Goal: Find contact information: Find contact information

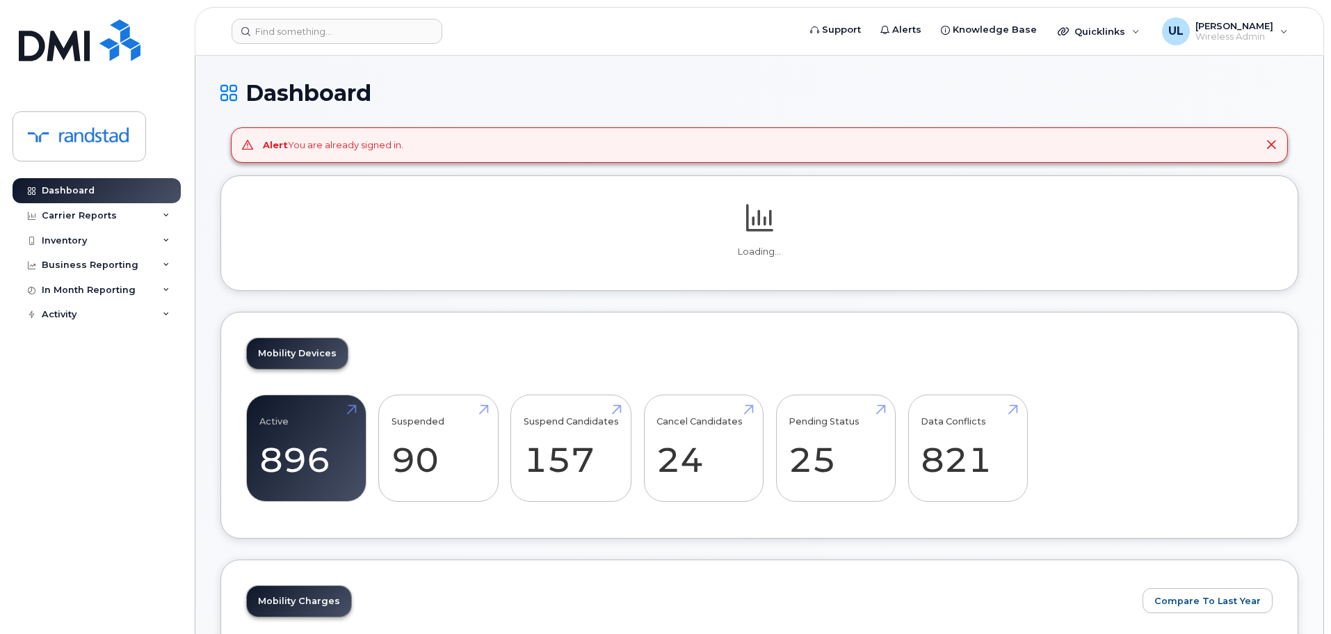
click at [376, 47] on header "Support Alerts Knowledge Base Quicklinks Suspend / Cancel Device Change SIM Car…" at bounding box center [760, 31] width 1130 height 49
click at [367, 40] on input at bounding box center [337, 31] width 211 height 25
paste input "Goplin"
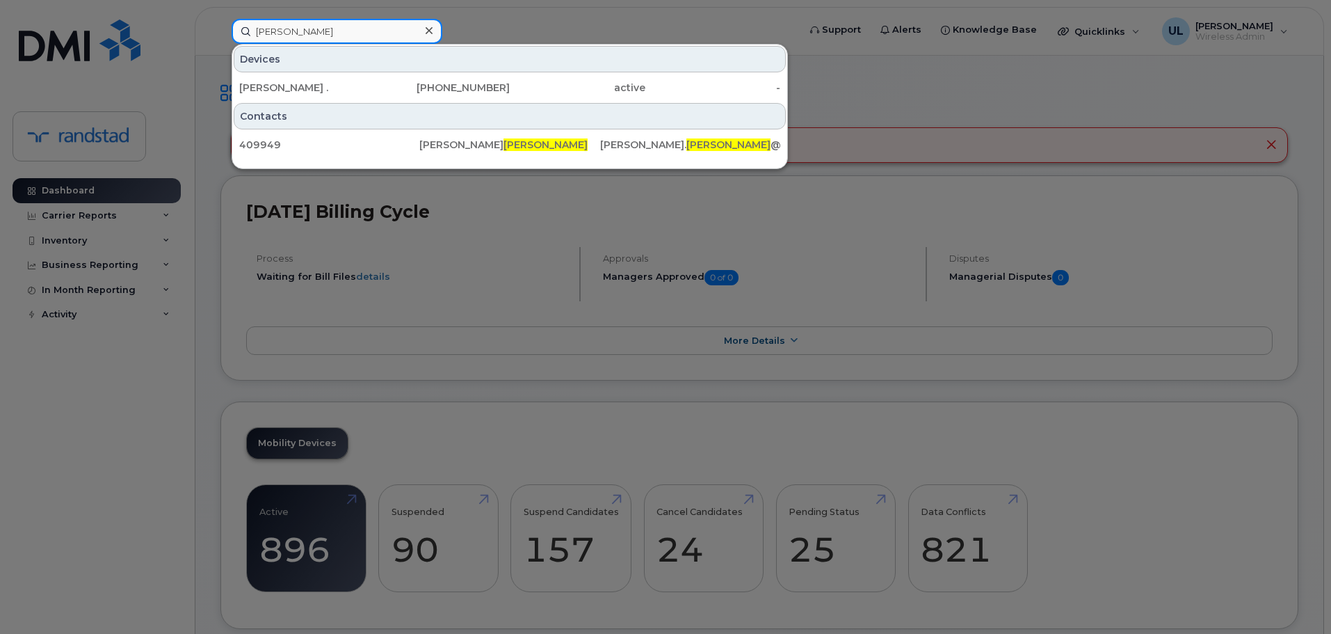
type input "Goplin"
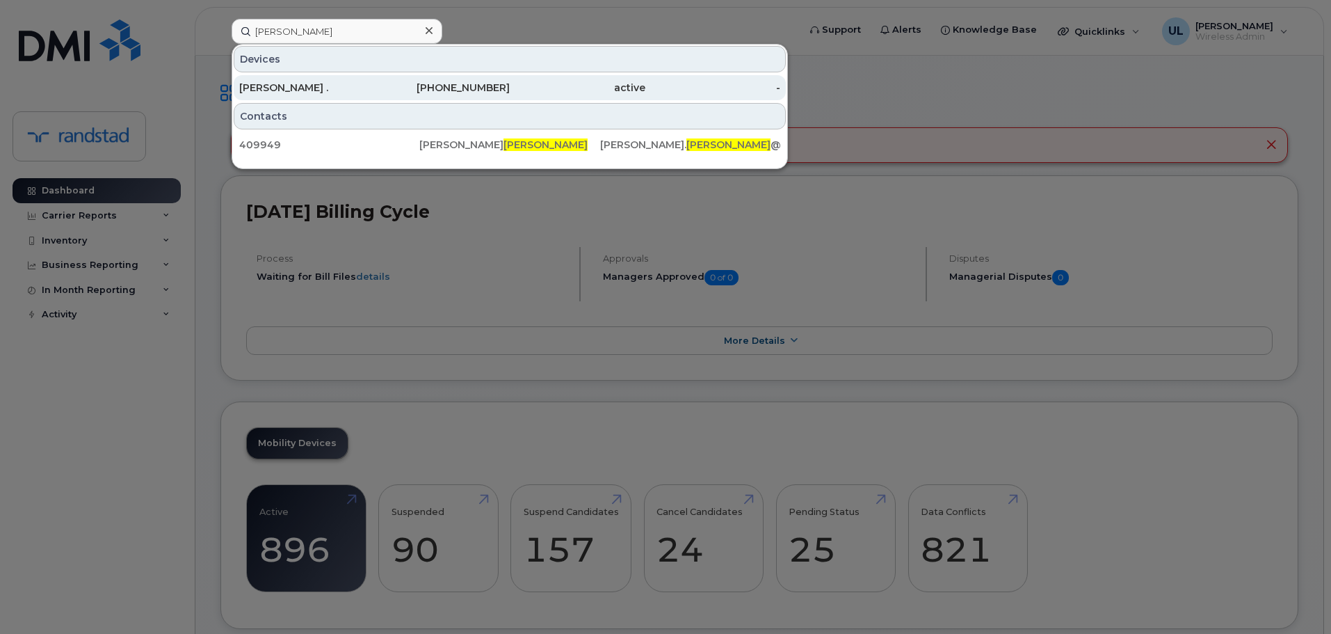
drag, startPoint x: 337, startPoint y: 94, endPoint x: 326, endPoint y: 81, distance: 17.3
click at [326, 81] on div "Jeff ." at bounding box center [307, 87] width 136 height 25
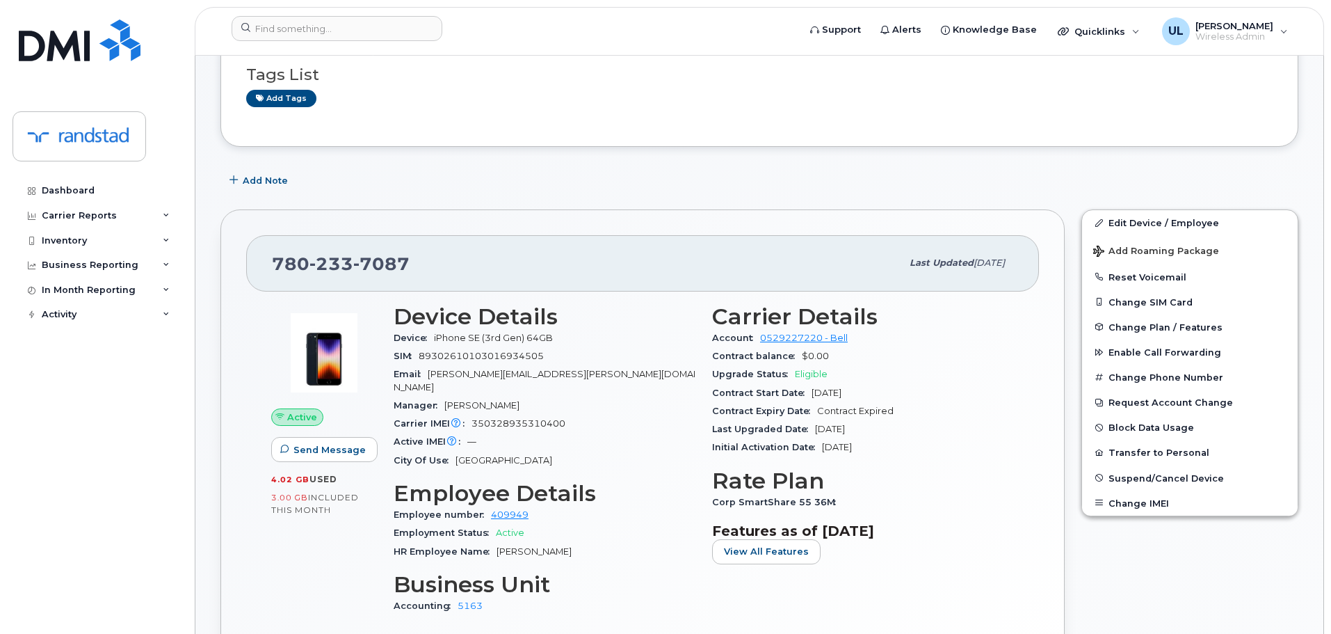
scroll to position [209, 0]
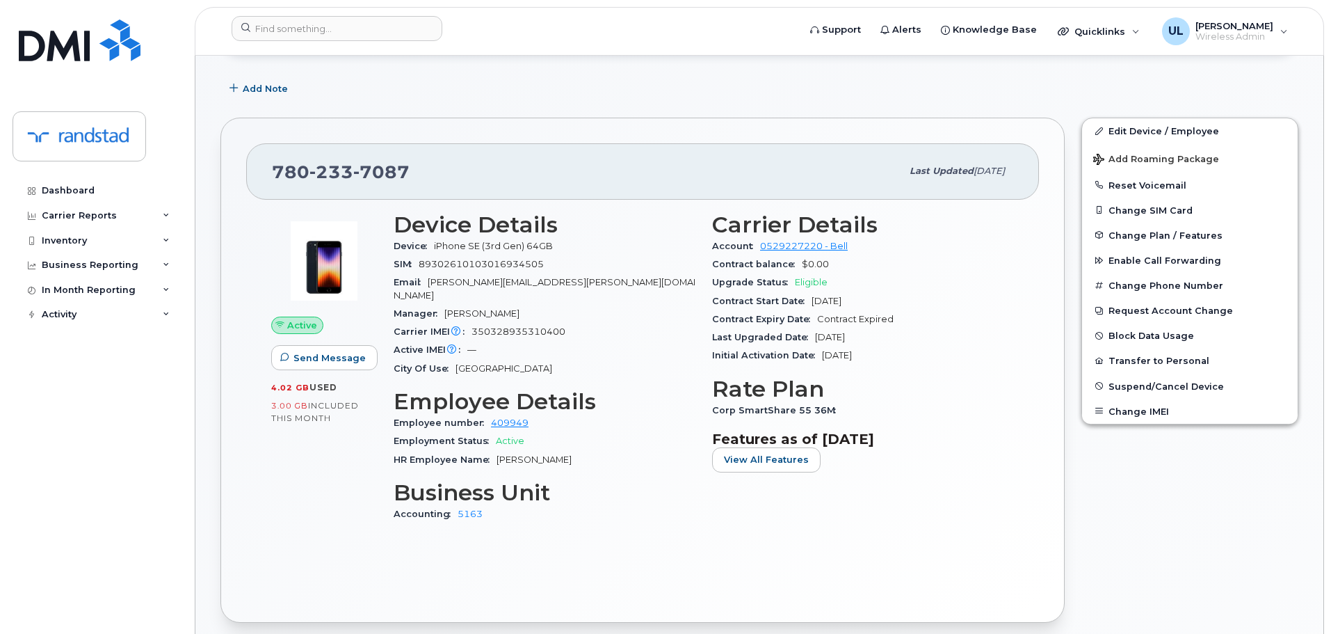
click at [357, 179] on span "7087" at bounding box center [381, 171] width 56 height 21
copy span "[PHONE_NUMBER]"
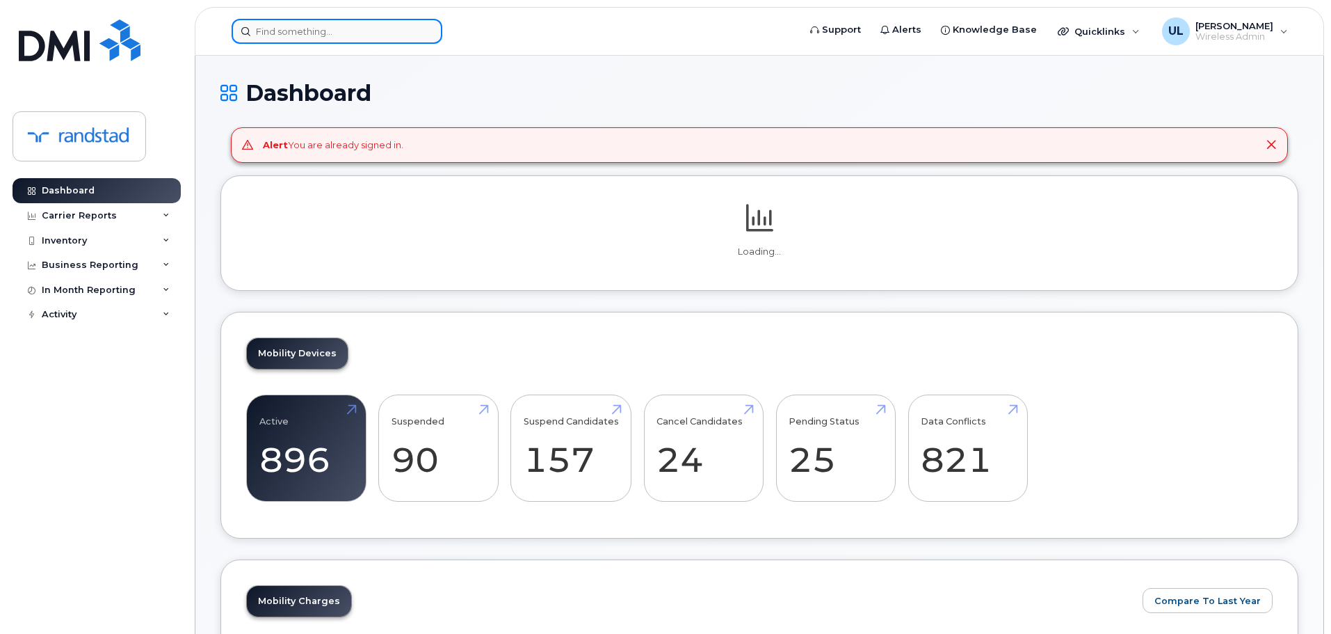
click at [370, 33] on input at bounding box center [337, 31] width 211 height 25
paste input "(403) 542-2475"
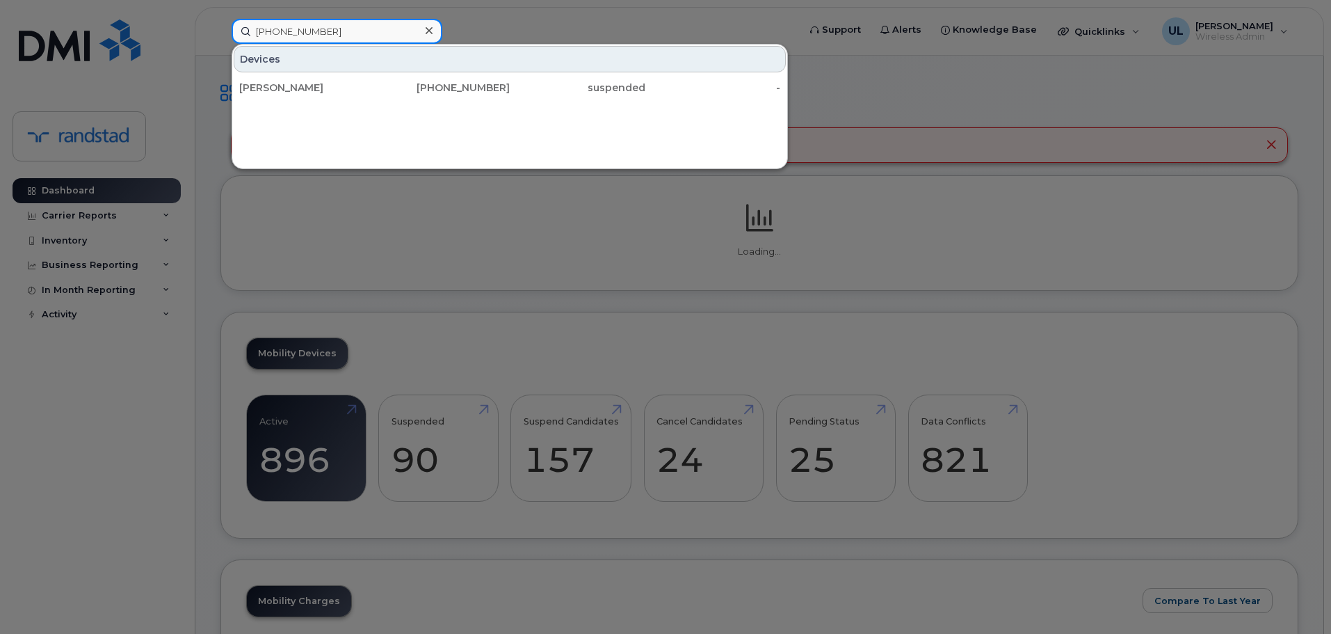
type input "(403) 542-2475"
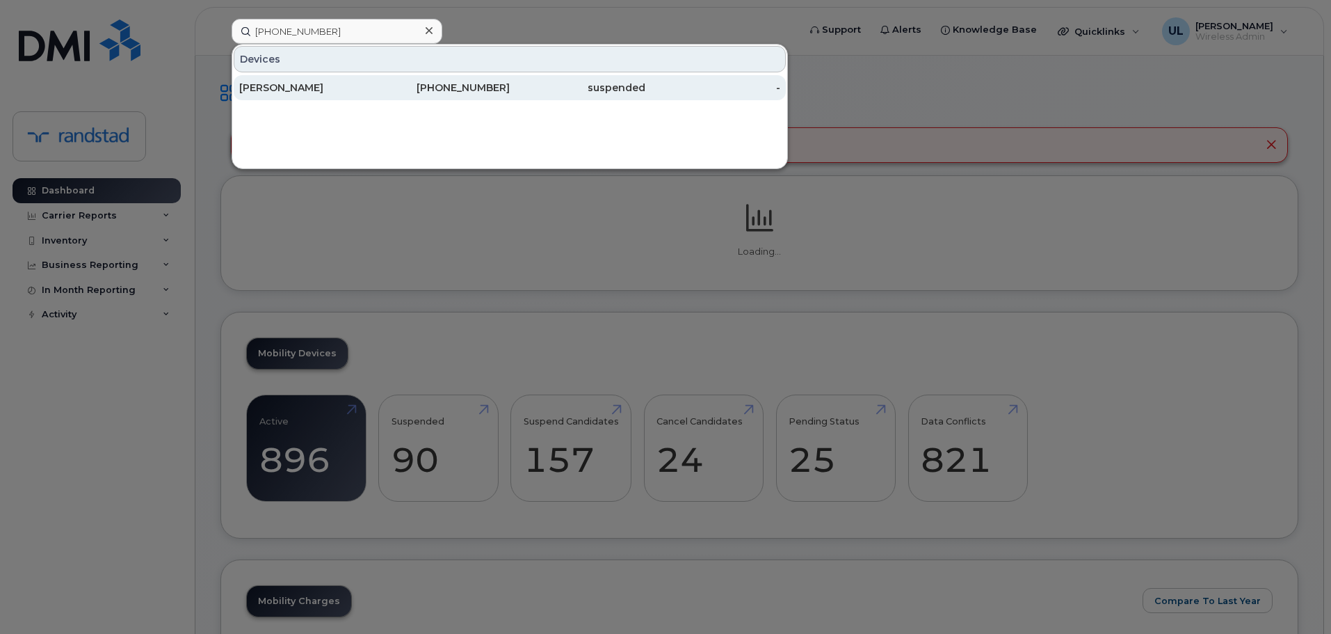
click at [351, 82] on div "Emily Bell" at bounding box center [307, 88] width 136 height 14
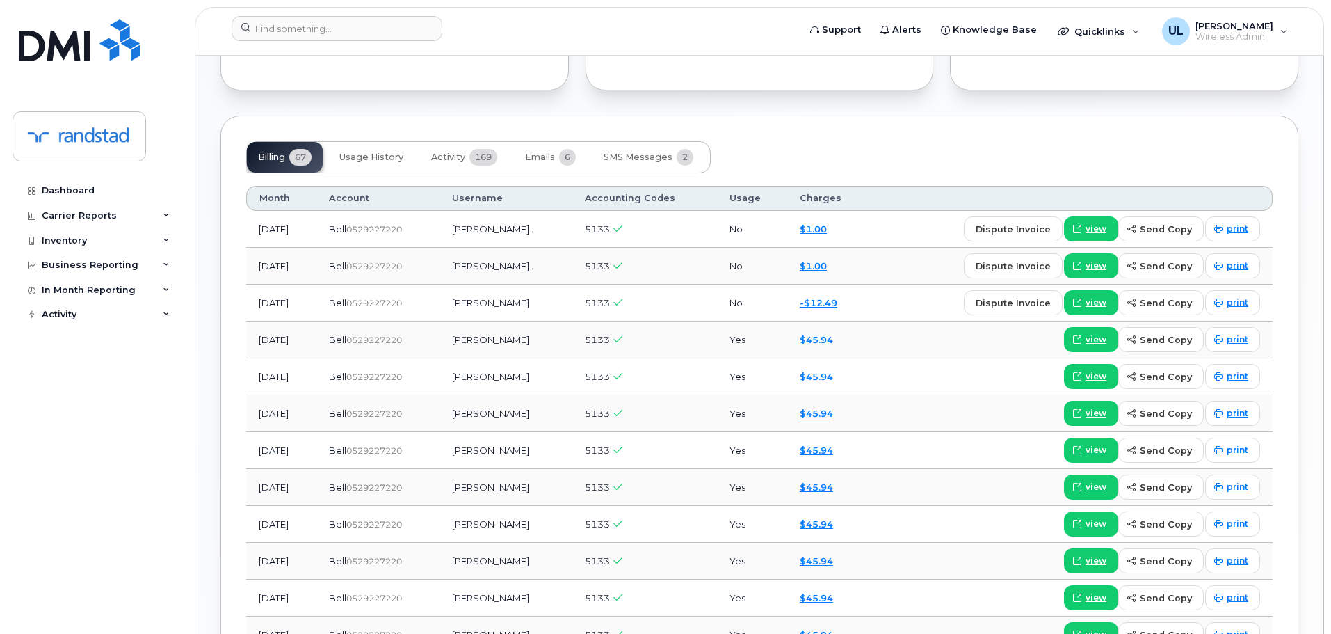
scroll to position [1128, 0]
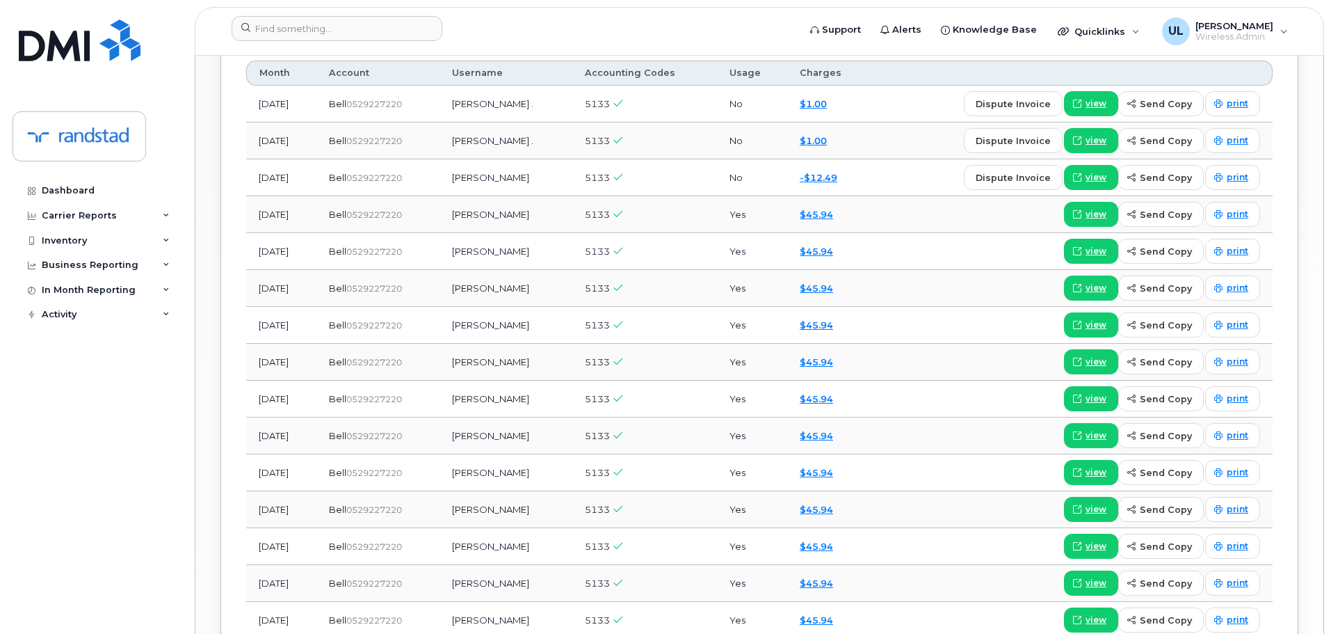
click at [505, 217] on td "[PERSON_NAME]" at bounding box center [506, 214] width 133 height 37
click at [505, 217] on td "Andrew Hall" at bounding box center [506, 214] width 133 height 37
copy td "Andrew Hall"
